Goal: Task Accomplishment & Management: Use online tool/utility

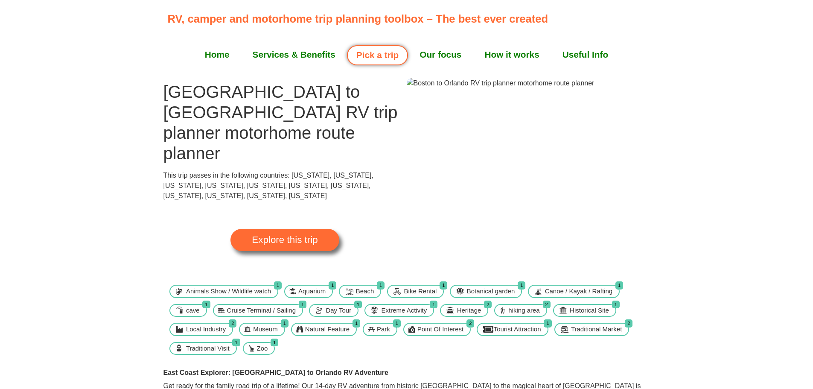
click at [213, 53] on link "Home" at bounding box center [217, 54] width 48 height 21
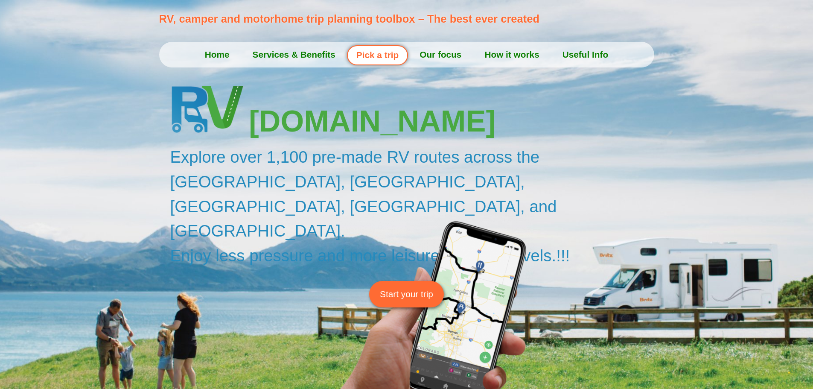
click at [396, 287] on span "Start your trip" at bounding box center [406, 293] width 53 height 13
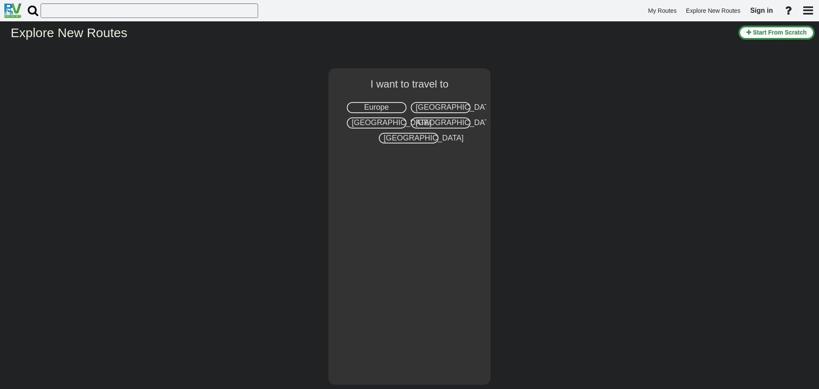
click at [448, 106] on span "United States" at bounding box center [456, 107] width 80 height 9
select select "number:2"
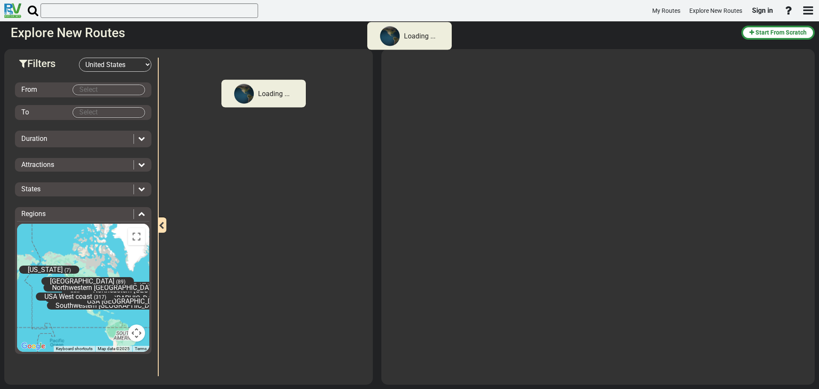
click at [121, 88] on body "Loading ... My Routes Explore New Routes Sign in × Name" at bounding box center [409, 194] width 819 height 389
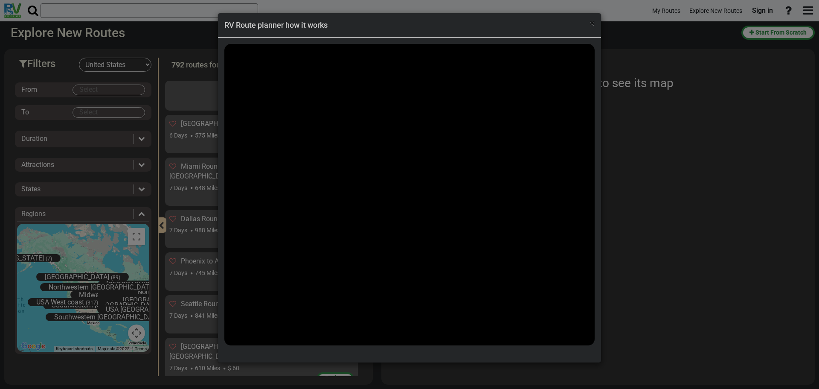
click at [593, 23] on span "×" at bounding box center [592, 23] width 5 height 10
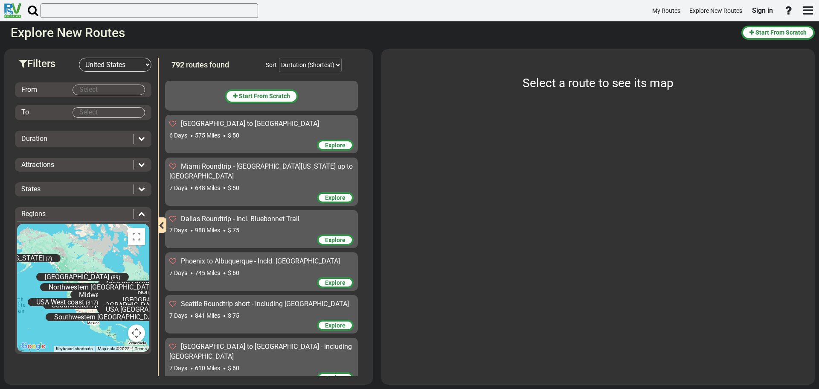
click at [116, 87] on body "My Routes Explore New Routes Sign in ×" at bounding box center [409, 194] width 819 height 389
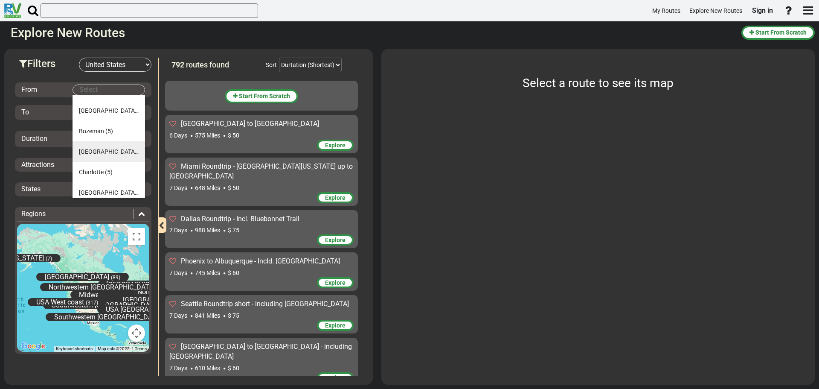
scroll to position [85, 0]
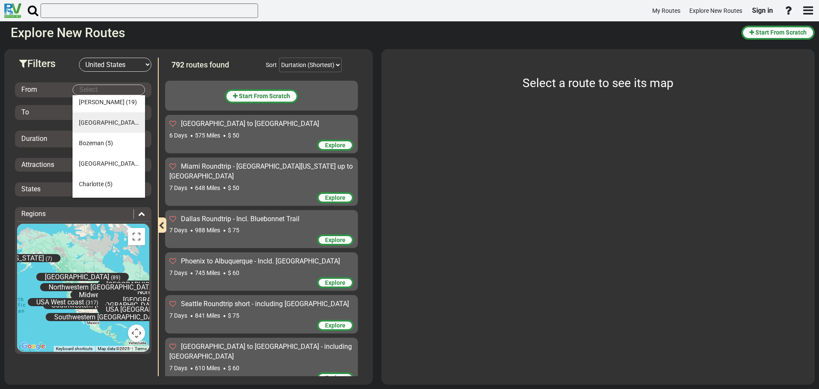
click at [96, 119] on span "Boston" at bounding box center [109, 122] width 60 height 7
type input "Boston"
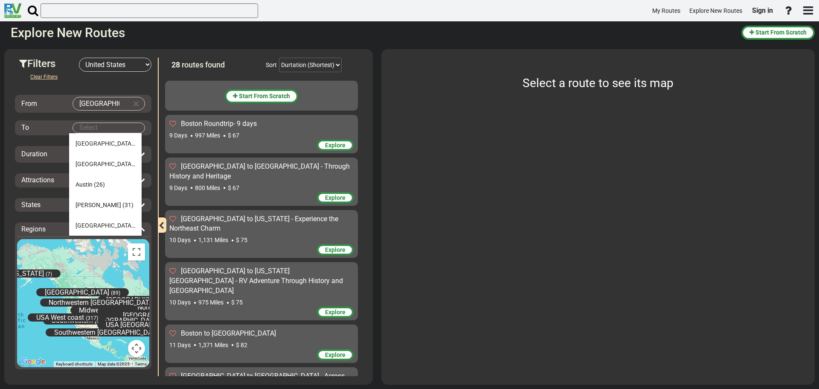
click at [111, 126] on body "My Routes Explore New Routes Sign in ×" at bounding box center [409, 194] width 819 height 389
click at [91, 168] on span "Orlando" at bounding box center [86, 170] width 21 height 7
type input "Orlando"
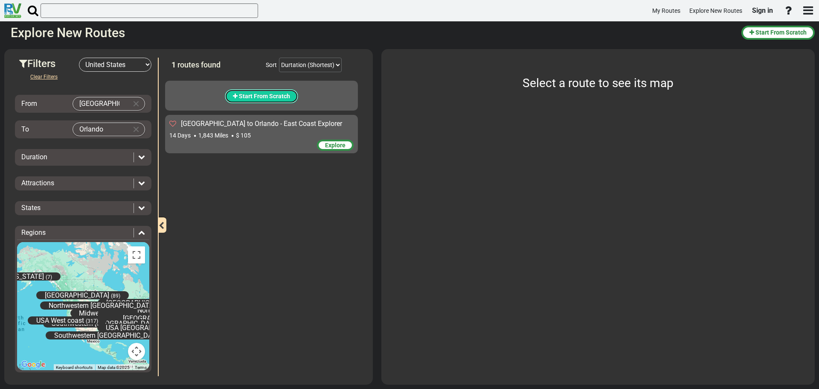
click at [268, 96] on span "Start From Scratch" at bounding box center [264, 96] width 51 height 7
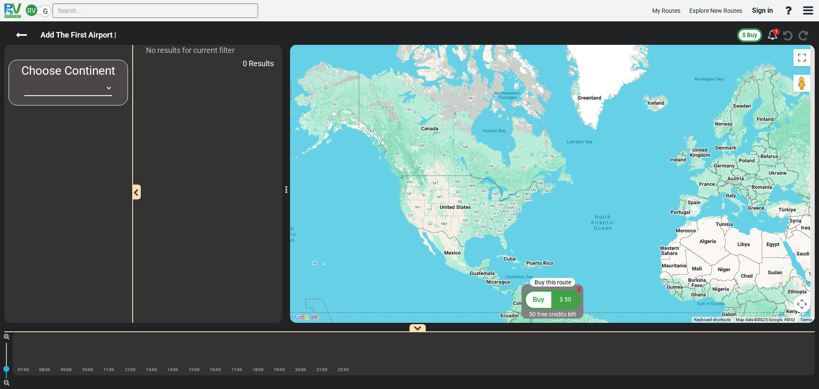
drag, startPoint x: 536, startPoint y: 131, endPoint x: 498, endPoint y: 223, distance: 100.1
click at [498, 223] on div at bounding box center [552, 184] width 525 height 278
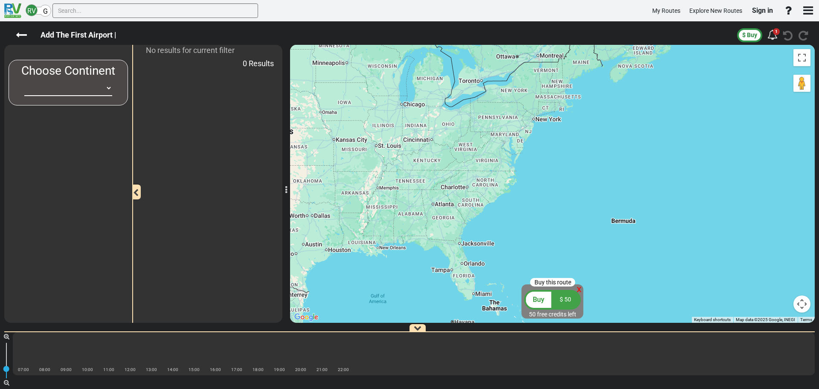
drag, startPoint x: 501, startPoint y: 224, endPoint x: 474, endPoint y: 100, distance: 127.2
click at [474, 100] on div at bounding box center [552, 184] width 525 height 278
click at [108, 87] on select "Africa Asia Australia Canada Europe New Zealand South America United States" at bounding box center [68, 88] width 88 height 16
select select "number:2"
click at [24, 80] on select "Africa Asia Australia Canada Europe New Zealand South America United States" at bounding box center [68, 88] width 88 height 16
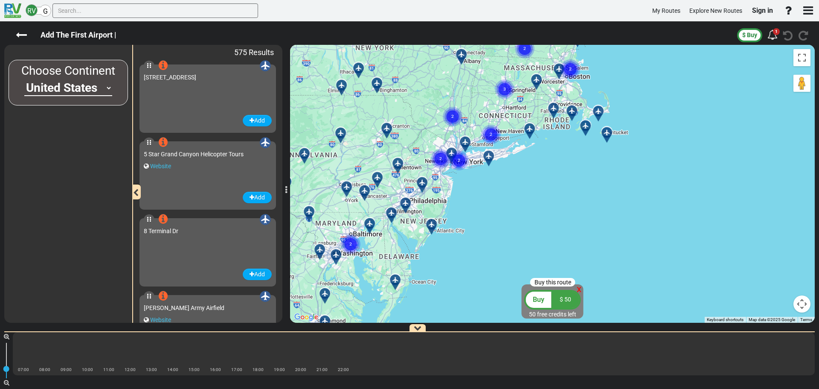
drag, startPoint x: 420, startPoint y: 138, endPoint x: 498, endPoint y: 227, distance: 118.9
click at [498, 227] on div "To activate drag with keyboard, press Alt + Enter. Once in keyboard drag state,…" at bounding box center [552, 184] width 525 height 278
click at [262, 63] on icon at bounding box center [265, 65] width 9 height 9
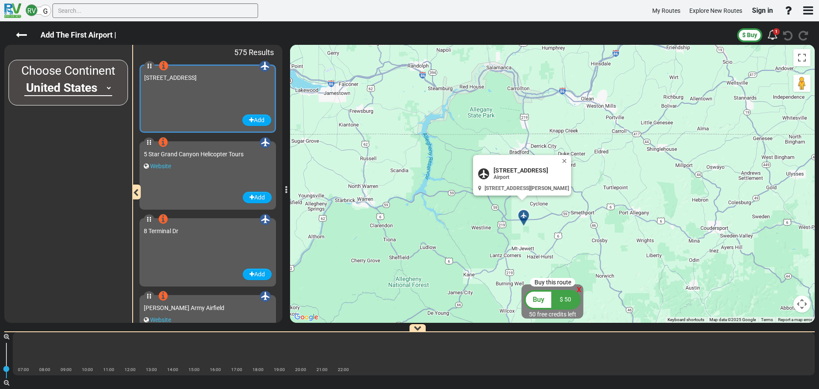
drag, startPoint x: 740, startPoint y: 149, endPoint x: 655, endPoint y: 240, distance: 124.4
click at [654, 250] on div "To activate drag with keyboard, press Alt + Enter. Once in keyboard drag state,…" at bounding box center [552, 184] width 525 height 278
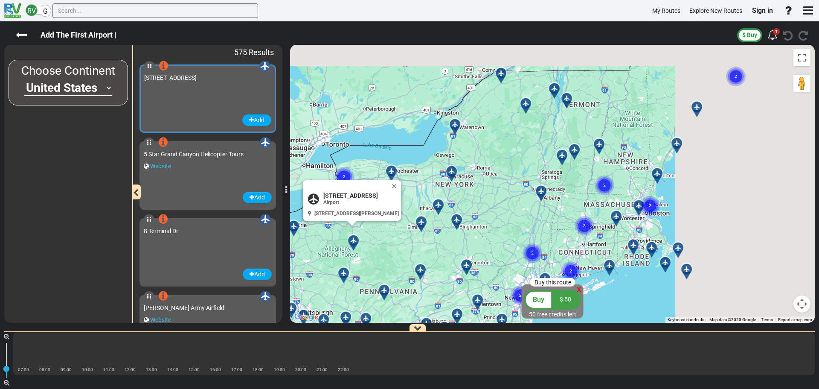
drag, startPoint x: 784, startPoint y: 141, endPoint x: 410, endPoint y: 222, distance: 383.4
click at [412, 225] on div "To activate drag with keyboard, press Alt + Enter. Once in keyboard drag state,…" at bounding box center [552, 184] width 525 height 278
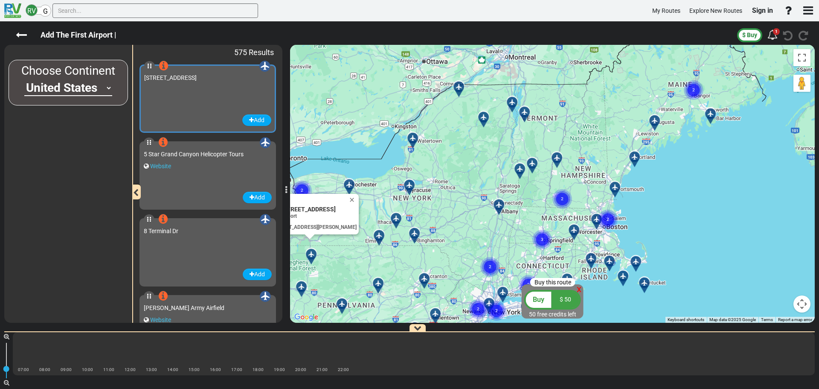
click at [574, 228] on icon at bounding box center [574, 230] width 6 height 6
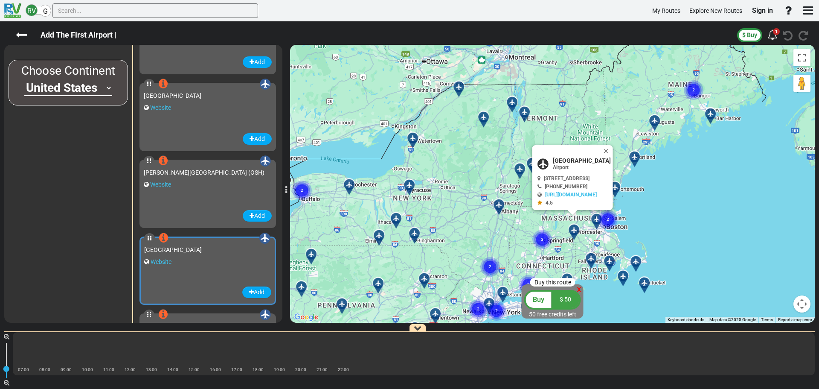
scroll to position [43610, 0]
click at [24, 35] on icon at bounding box center [21, 34] width 11 height 11
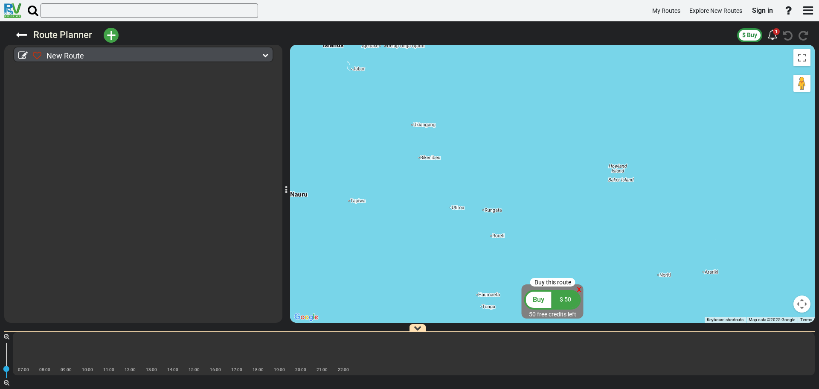
click at [267, 52] on icon at bounding box center [265, 55] width 6 height 6
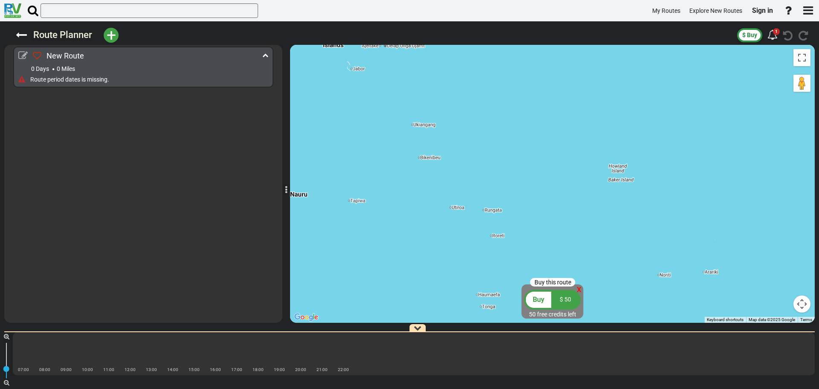
click at [22, 54] on icon at bounding box center [22, 55] width 9 height 9
type input "New Route"
type input "Invalid date"
select select "boolean:true"
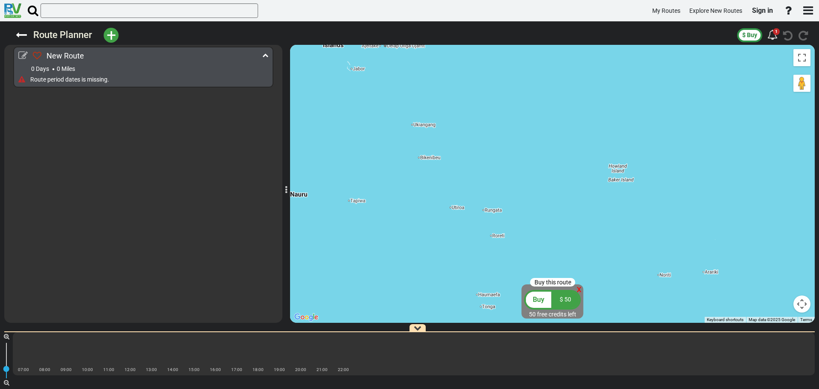
select select "boolean:true"
select select
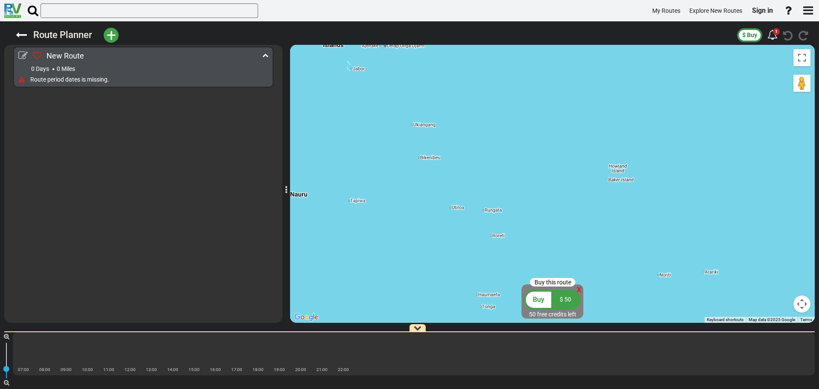
select select
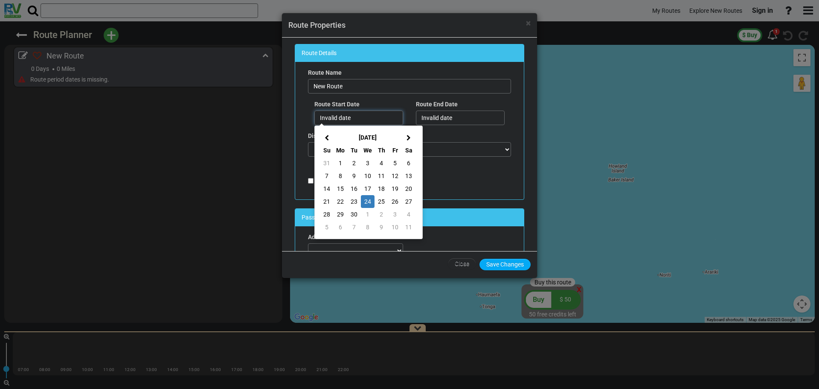
click at [359, 118] on input "Invalid date" at bounding box center [359, 118] width 89 height 15
click at [407, 137] on icon at bounding box center [409, 138] width 4 height 6
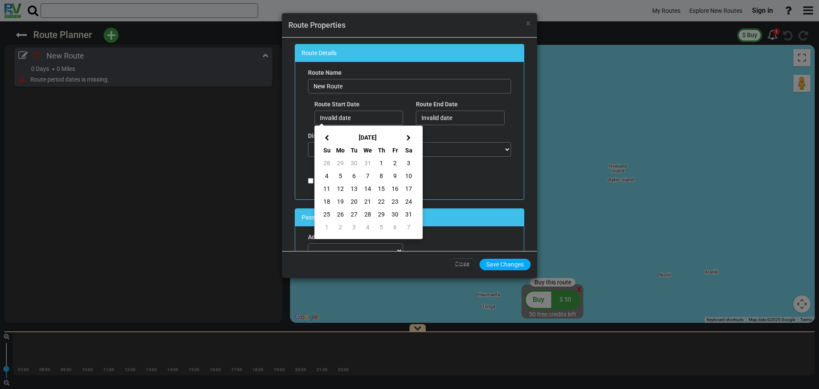
click at [407, 137] on icon at bounding box center [409, 138] width 4 height 6
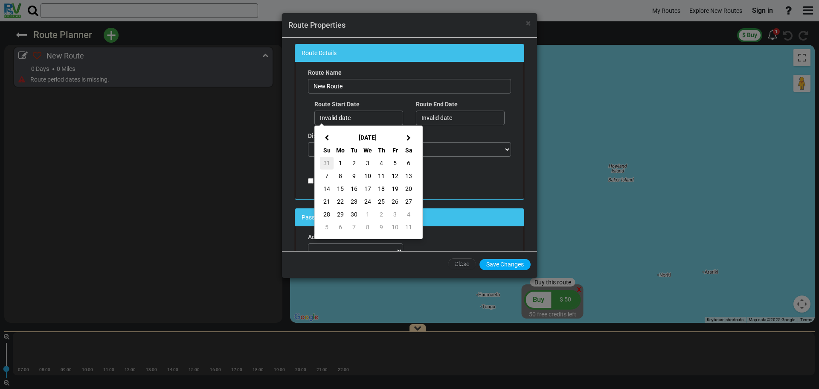
click at [327, 162] on td "31" at bounding box center [327, 163] width 14 height 13
type input "31/05/2026"
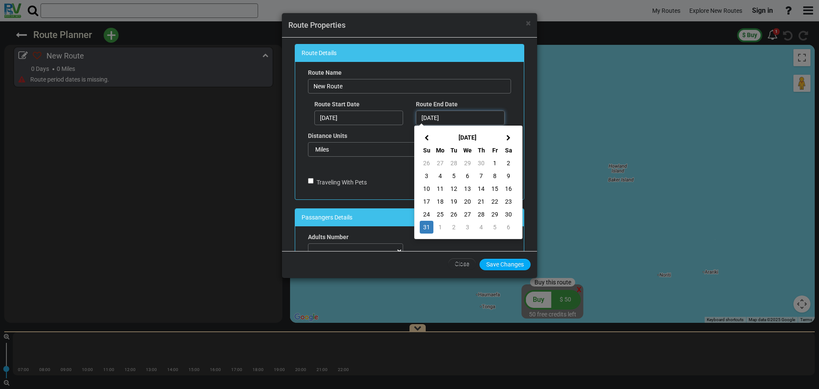
click at [470, 117] on input "31/05/2026" at bounding box center [460, 118] width 89 height 15
click at [509, 140] on icon at bounding box center [509, 138] width 4 height 6
click at [425, 189] on td "14" at bounding box center [427, 188] width 14 height 13
type input "14/06/2026"
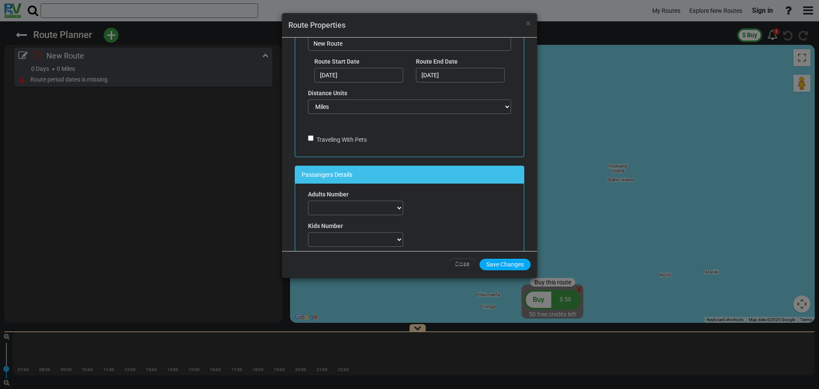
scroll to position [85, 0]
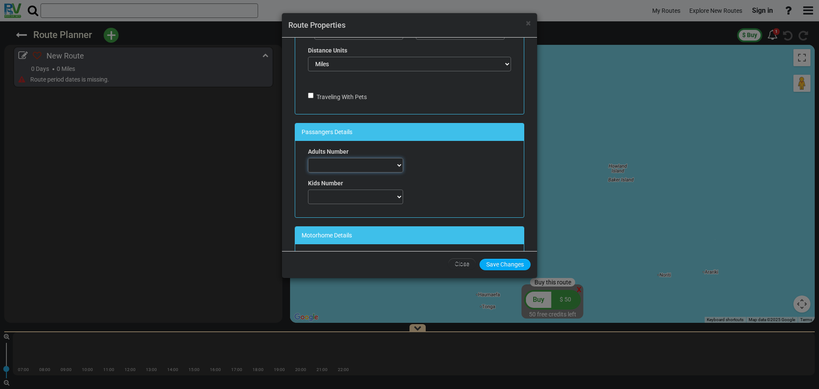
click at [399, 163] on select "0 1 2 3 4 5 6 7" at bounding box center [355, 165] width 95 height 15
select select "number:2"
click at [308, 158] on select "0 1 2 3 4 5 6 7" at bounding box center [355, 165] width 95 height 15
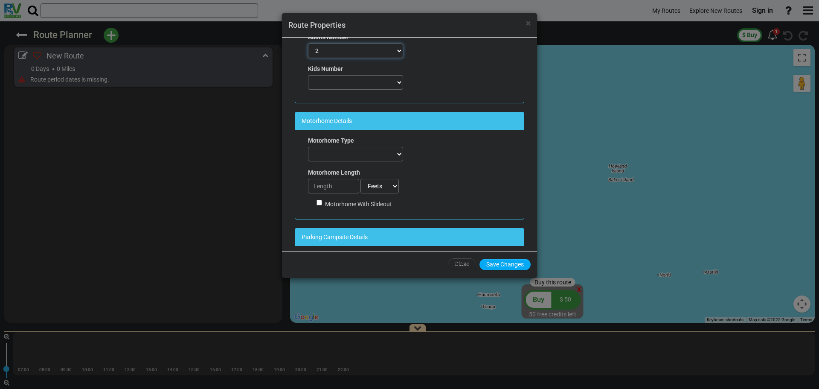
scroll to position [213, 0]
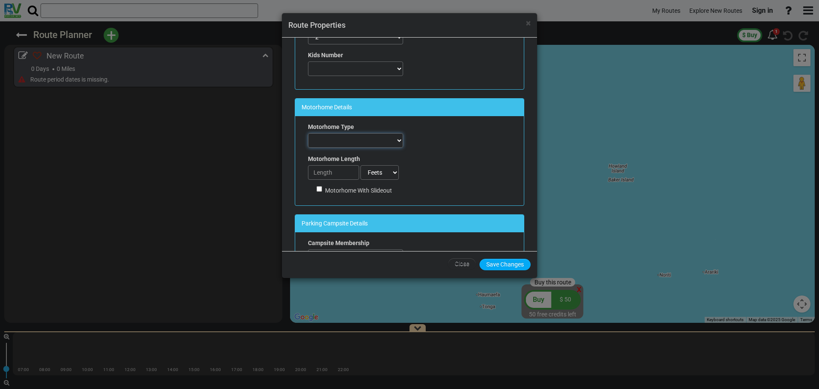
click at [398, 138] on select "Automobile FifthWheel Fold-Down Motorhome Motorhome + Tent Motorhome Towing Oth…" at bounding box center [355, 140] width 95 height 15
select select "number:6"
click at [308, 133] on select "Automobile FifthWheel Fold-Down Motorhome Motorhome + Tent Motorhome Towing Oth…" at bounding box center [355, 140] width 95 height 15
click at [338, 172] on input "number" at bounding box center [333, 172] width 51 height 15
type input "25"
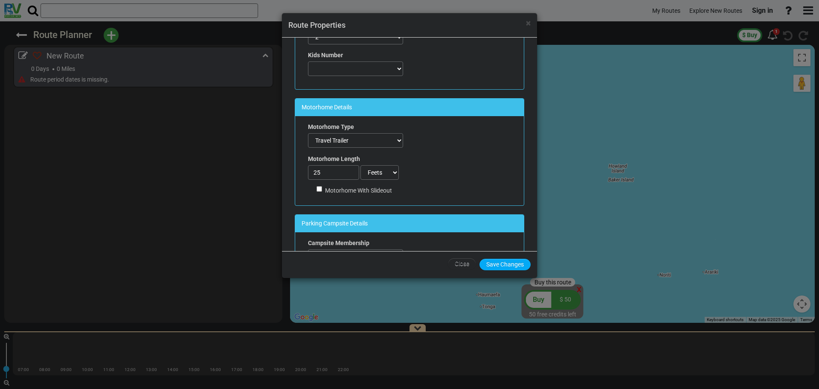
click at [457, 169] on div "Motorhome Type Automobile FifthWheel Fold-Down Motorhome Motorhome + Tent Motor…" at bounding box center [409, 160] width 229 height 89
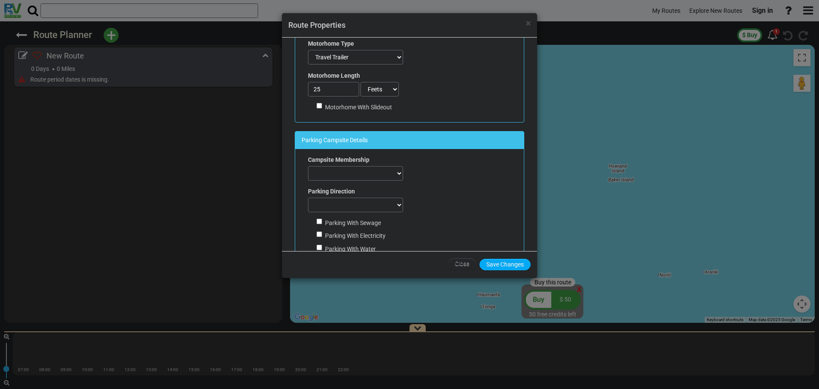
scroll to position [299, 0]
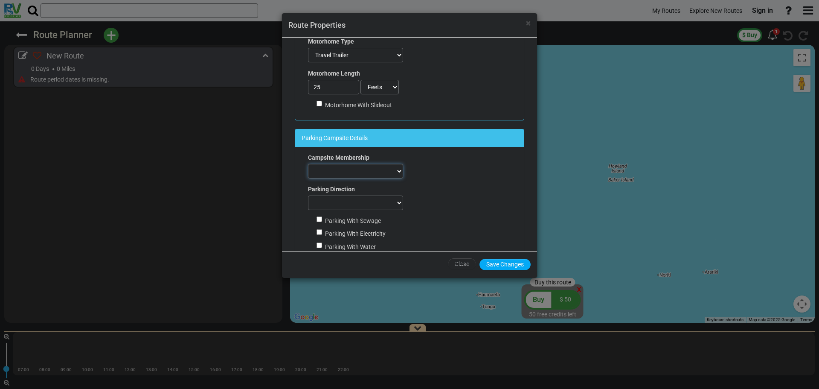
click at [398, 169] on select "ACSI Adventure Outdoor Recreation All Campgrounds For Less Best Holiday Trav-L-…" at bounding box center [355, 171] width 95 height 15
select select "number:10"
click at [308, 164] on select "ACSI Adventure Outdoor Recreation All Campgrounds For Less Best Holiday Trav-L-…" at bounding box center [355, 171] width 95 height 15
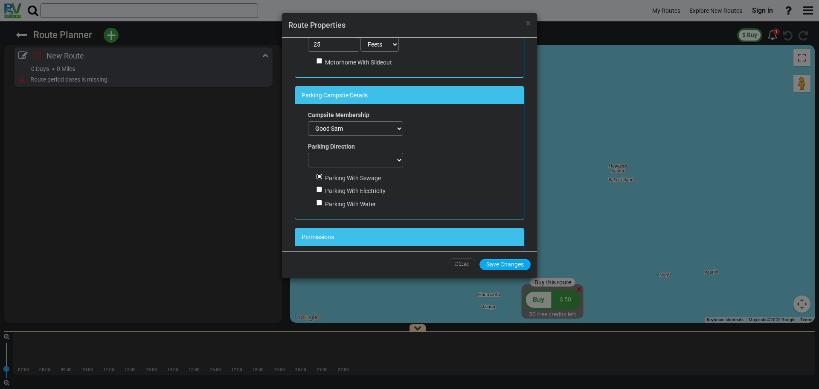
click at [317, 174] on input "Parking With Sewage" at bounding box center [320, 177] width 6 height 6
checkbox input "true"
click at [322, 189] on input "Parking With Electricity" at bounding box center [320, 189] width 6 height 6
checkbox input "true"
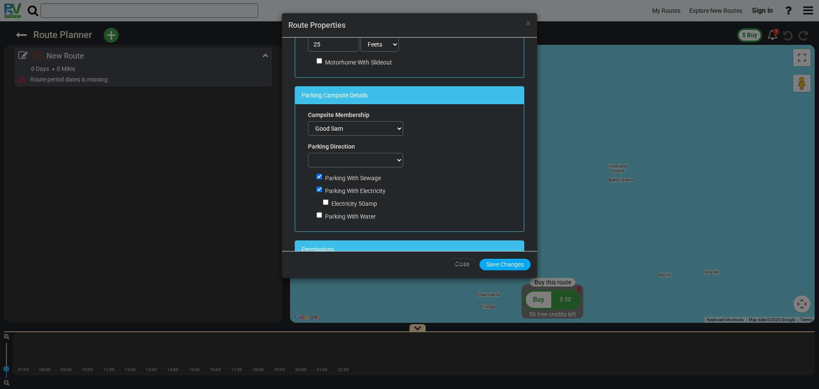
click at [315, 212] on div "Campsite Membership ACSI Adventure Outdoor Recreation All Campgrounds For Less …" at bounding box center [356, 168] width 108 height 114
click at [321, 214] on input "Parking With Water" at bounding box center [320, 215] width 6 height 6
checkbox input "true"
click at [396, 159] on select "Back in Doesn't matter Pull Through" at bounding box center [355, 160] width 95 height 15
select select "number:1"
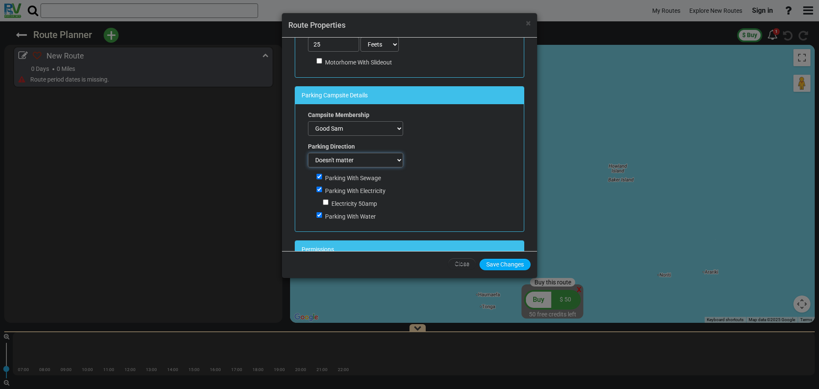
click at [308, 153] on select "Back in Doesn't matter Pull Through" at bounding box center [355, 160] width 95 height 15
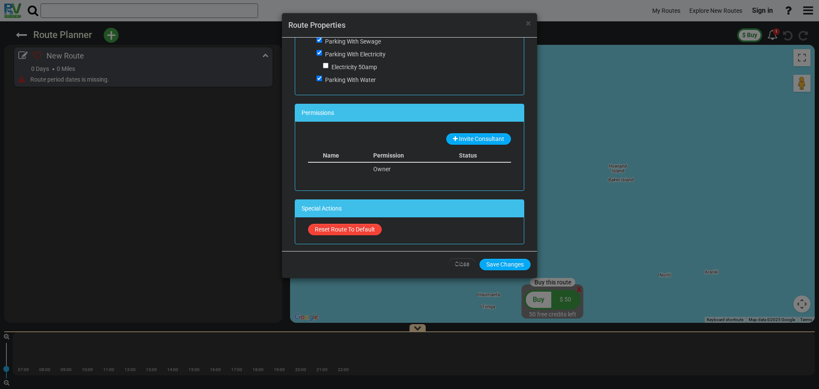
scroll to position [480, 0]
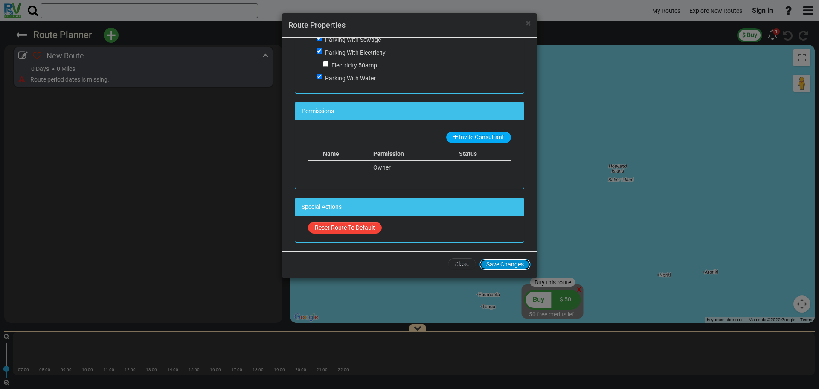
click at [507, 265] on button "Save Changes" at bounding box center [505, 265] width 51 height 12
